Goal: Find specific page/section: Find specific page/section

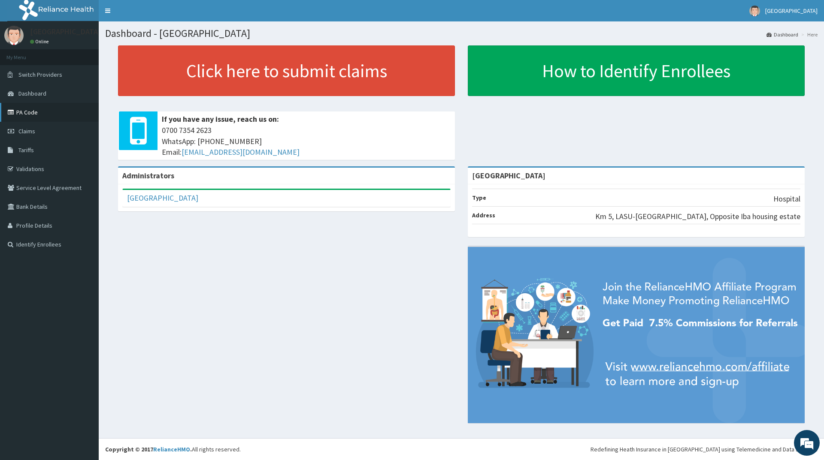
click at [19, 114] on link "PA Code" at bounding box center [49, 112] width 99 height 19
click at [30, 111] on link "PA Code" at bounding box center [49, 112] width 99 height 19
click at [45, 115] on link "PA Code" at bounding box center [49, 112] width 99 height 19
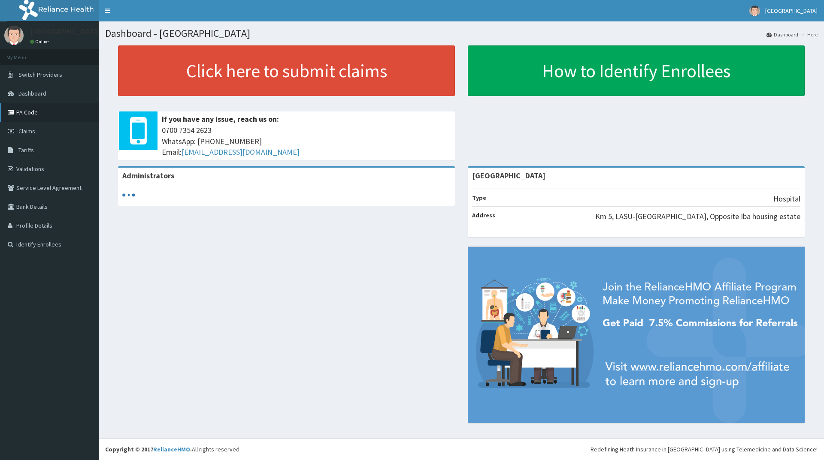
click at [30, 113] on link "PA Code" at bounding box center [49, 112] width 99 height 19
click at [36, 91] on span "Dashboard" at bounding box center [32, 94] width 28 height 8
click at [27, 115] on link "PA Code" at bounding box center [49, 112] width 99 height 19
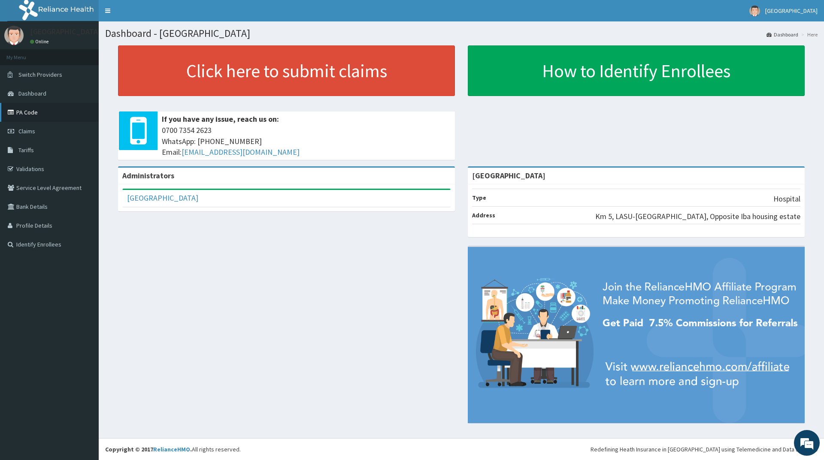
click at [30, 110] on link "PA Code" at bounding box center [49, 112] width 99 height 19
click at [24, 113] on link "PA Code" at bounding box center [49, 112] width 99 height 19
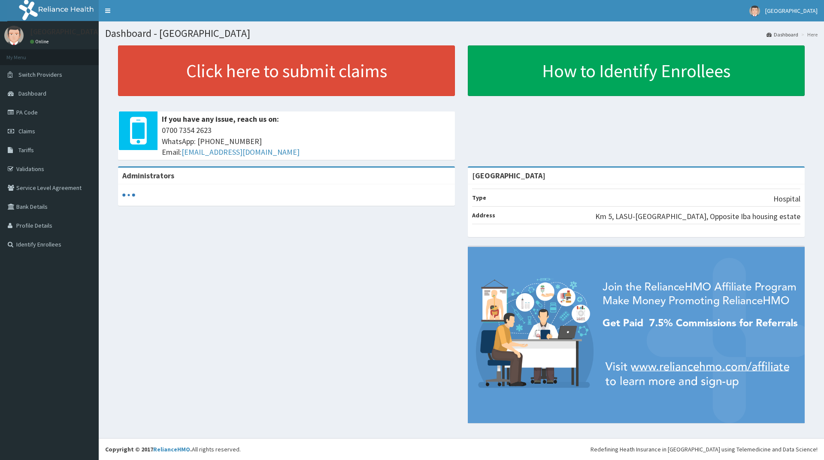
click at [19, 91] on span "Dashboard" at bounding box center [32, 94] width 28 height 8
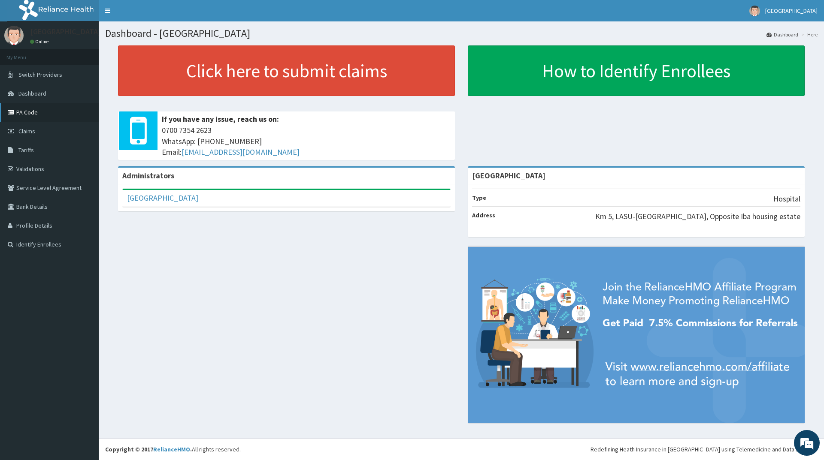
click at [24, 112] on link "PA Code" at bounding box center [49, 112] width 99 height 19
click at [32, 115] on link "PA Code" at bounding box center [49, 112] width 99 height 19
